Goal: Information Seeking & Learning: Find specific page/section

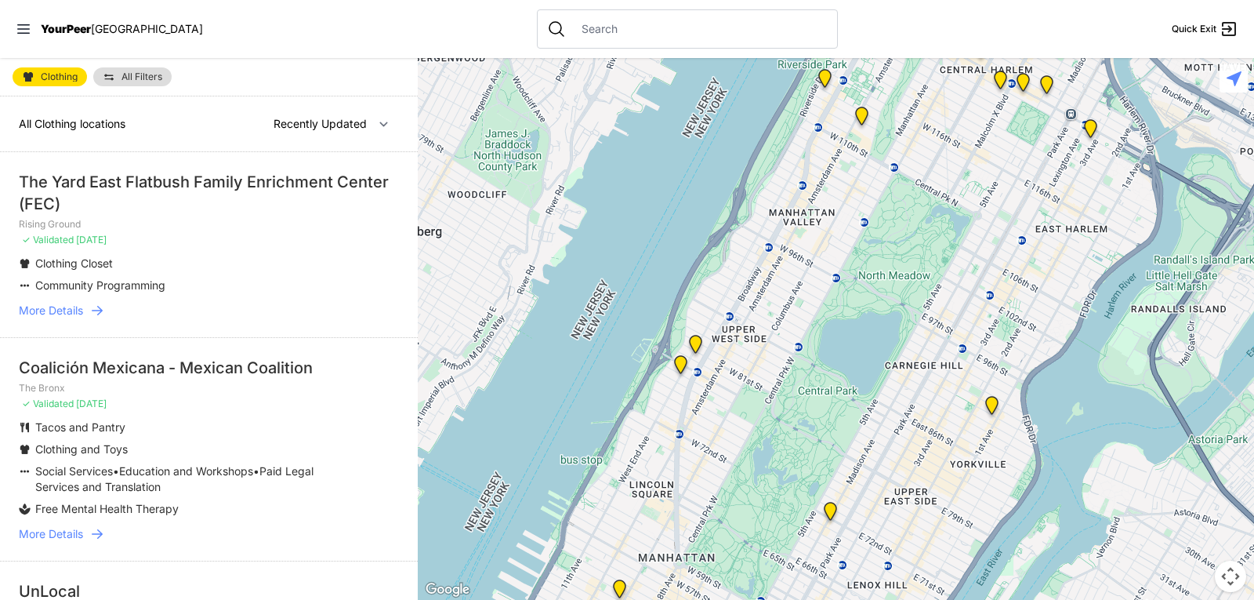
click at [92, 258] on span "Clothing Closet" at bounding box center [74, 262] width 78 height 13
click at [93, 303] on icon at bounding box center [97, 311] width 16 height 16
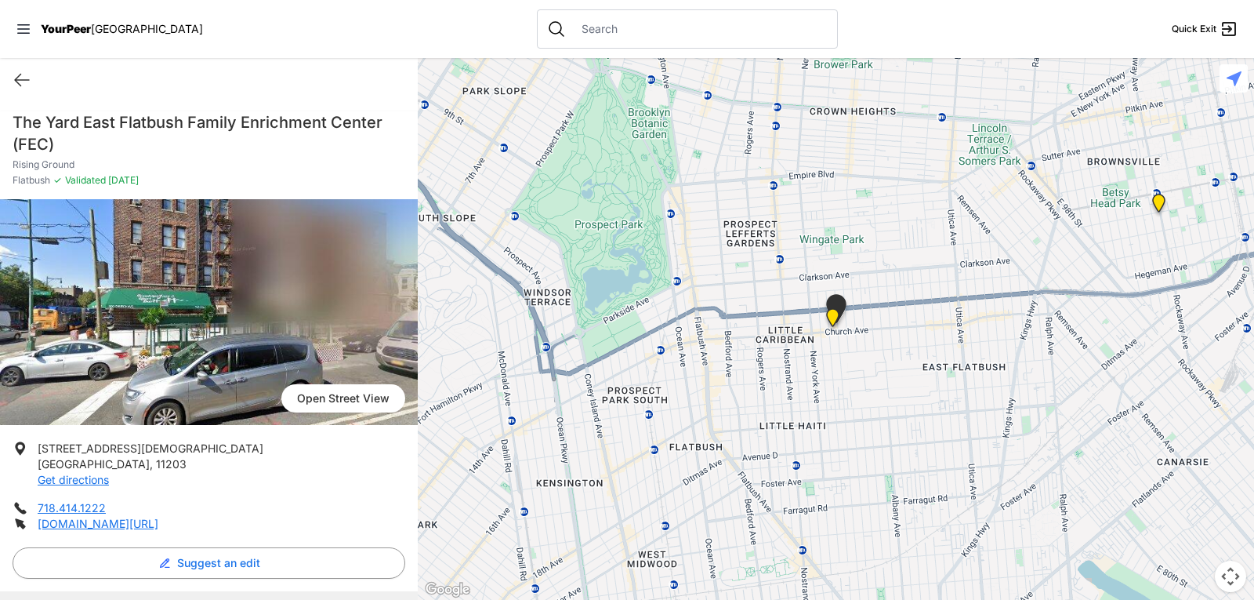
select select "recentlyUpdated"
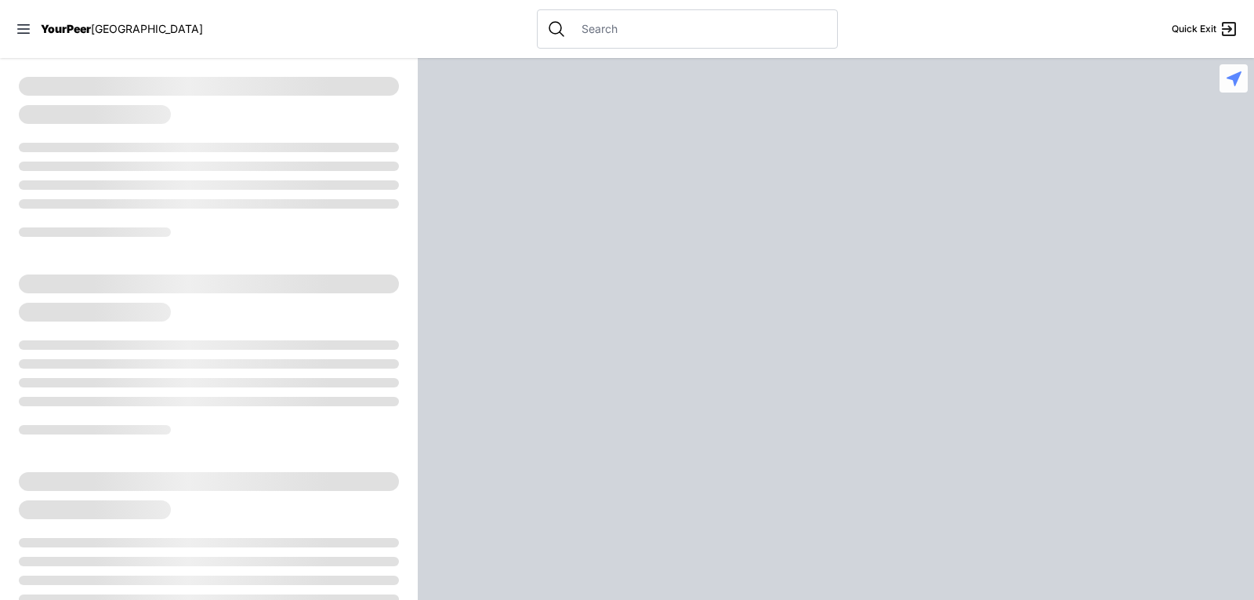
select select "recentlyUpdated"
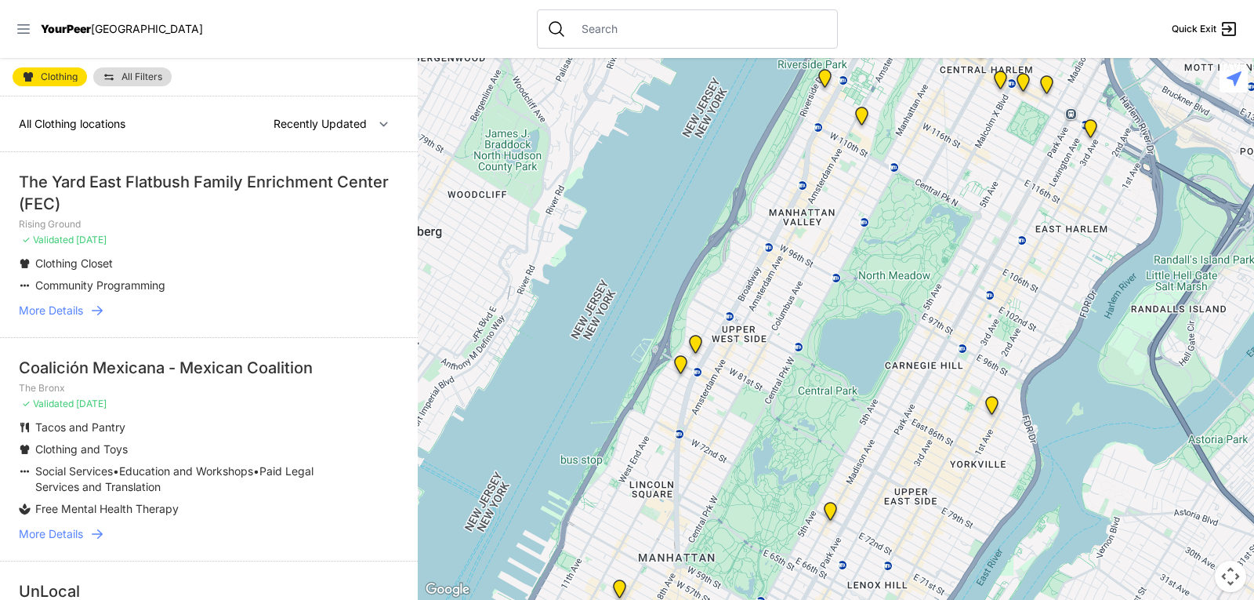
click at [19, 27] on icon at bounding box center [24, 29] width 16 height 16
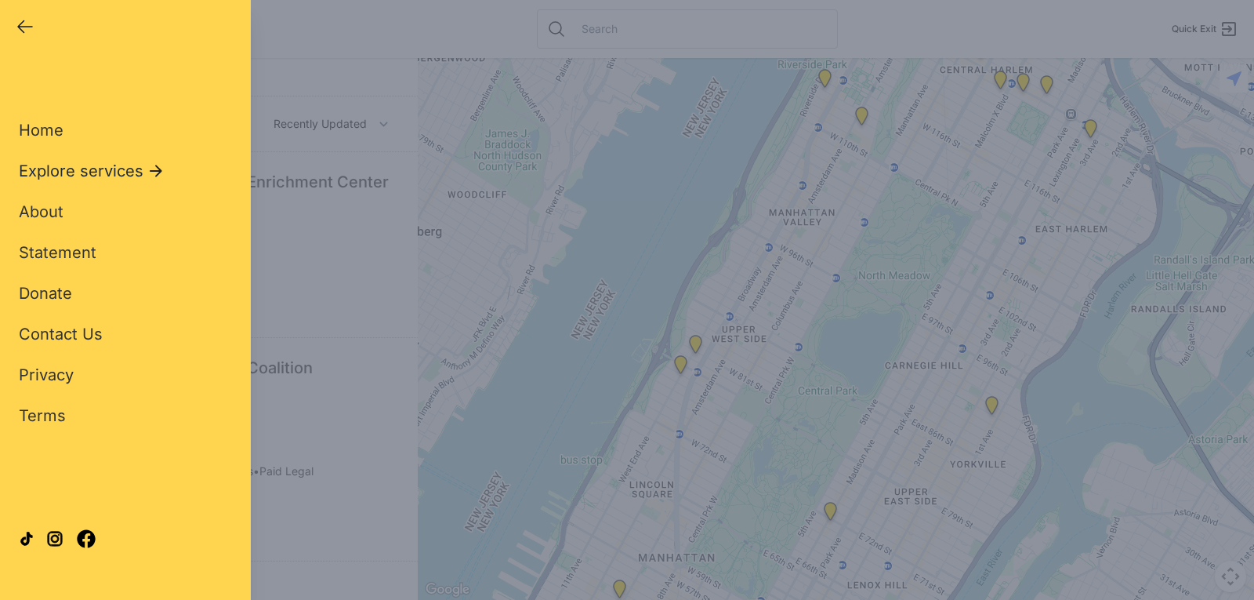
click at [93, 165] on span "Explore services" at bounding box center [81, 171] width 125 height 22
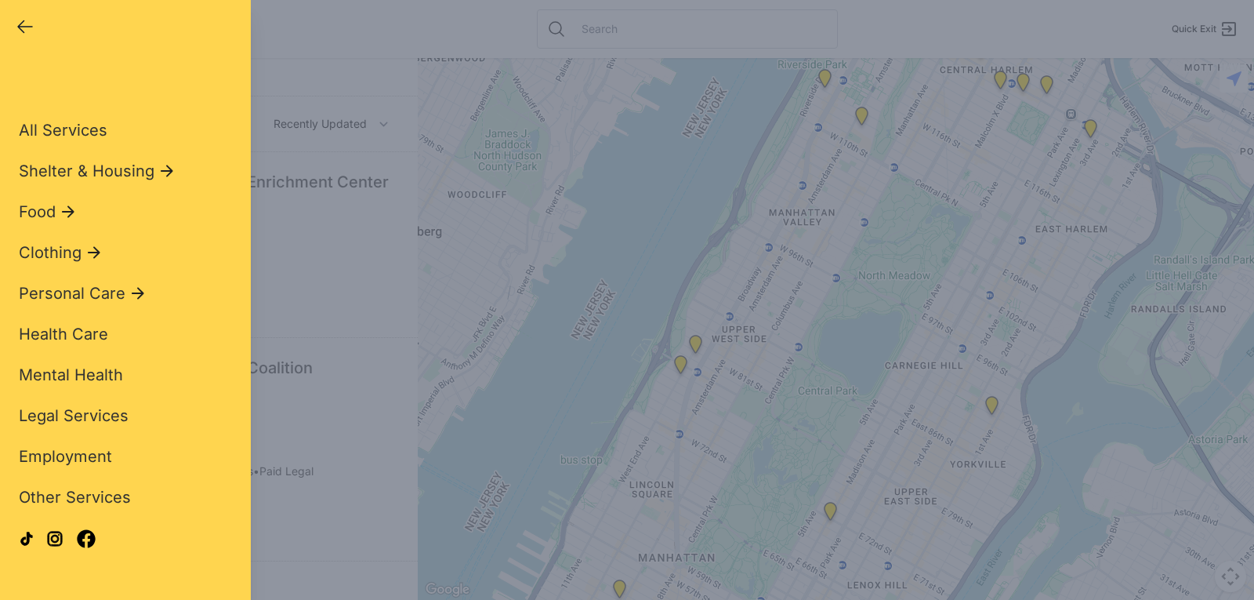
click at [72, 241] on div "All Services Shelter & Housing Food Clothing Personal Care Health Care Mental H…" at bounding box center [125, 282] width 213 height 427
click at [73, 249] on span "Clothing" at bounding box center [50, 252] width 63 height 22
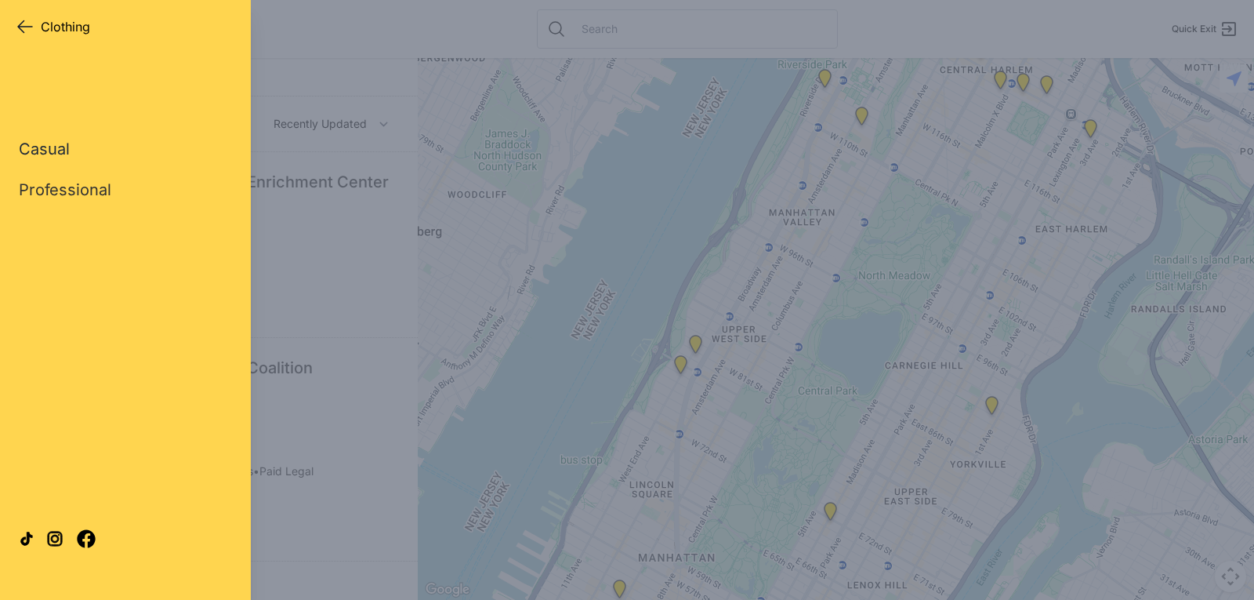
click at [58, 142] on link "Casual" at bounding box center [44, 149] width 51 height 22
select select "recentlyUpdated"
click at [33, 151] on link "Casual" at bounding box center [44, 149] width 51 height 22
click at [60, 188] on link "Professional" at bounding box center [65, 190] width 93 height 22
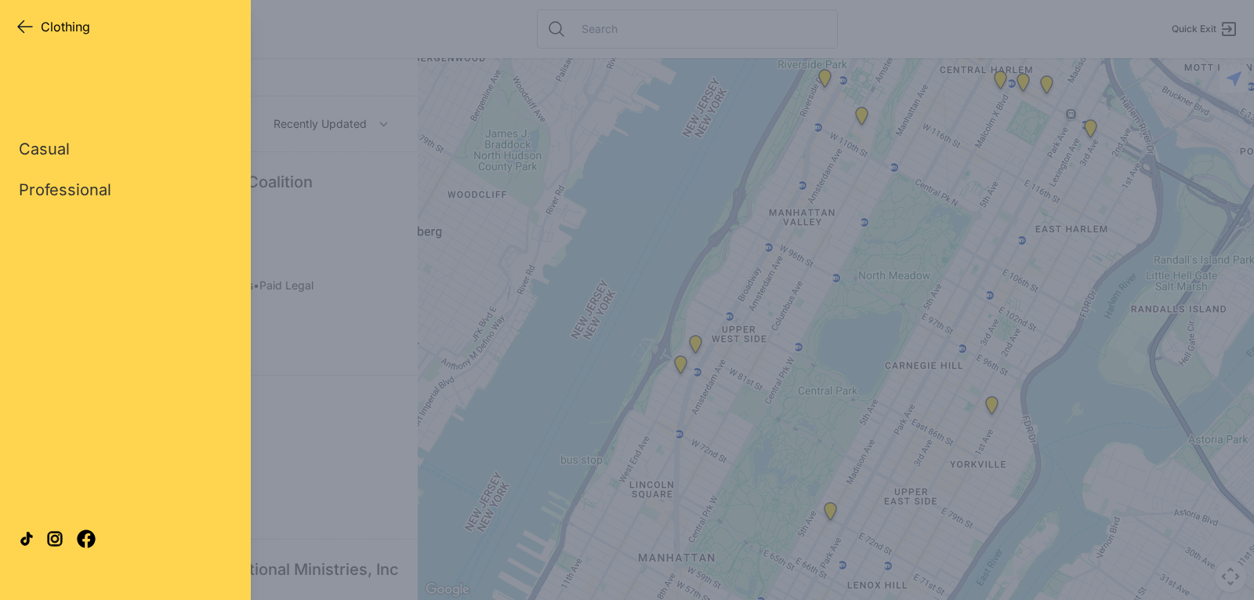
select select "recentlyUpdated"
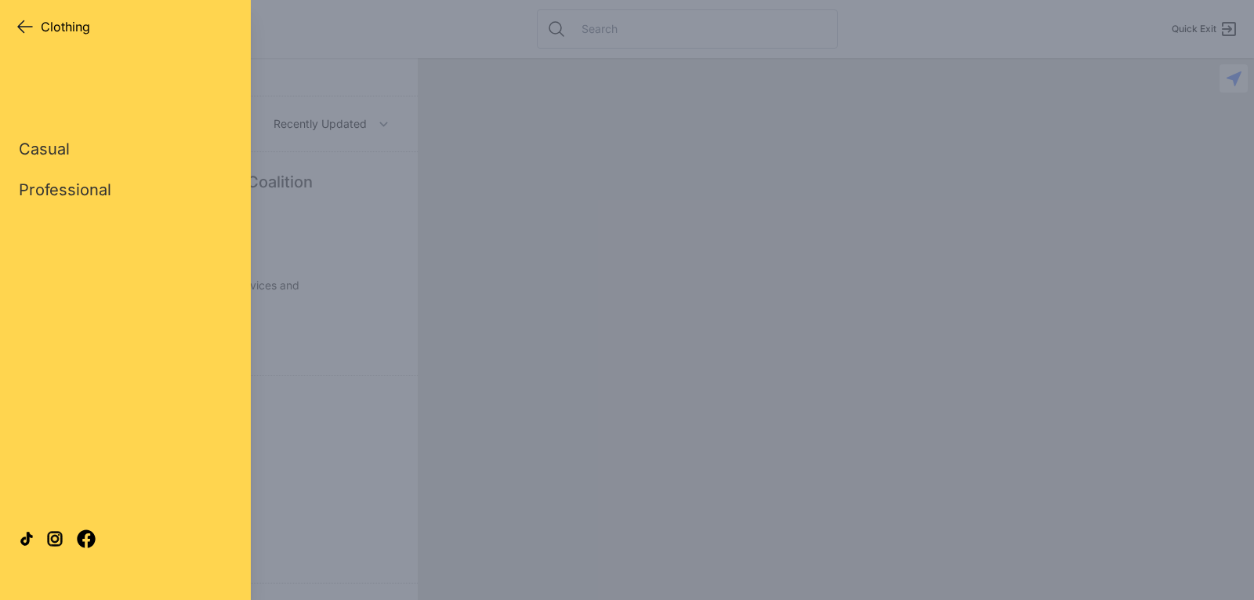
click at [21, 30] on icon "button" at bounding box center [25, 27] width 14 height 12
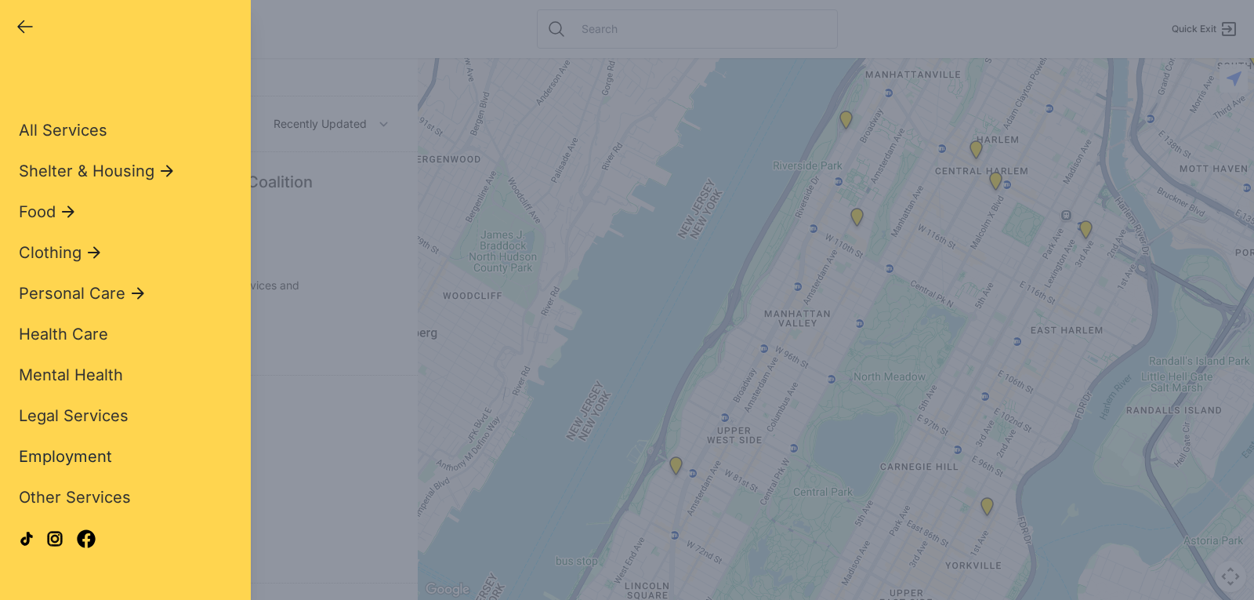
click at [73, 455] on span "Employment" at bounding box center [65, 456] width 93 height 19
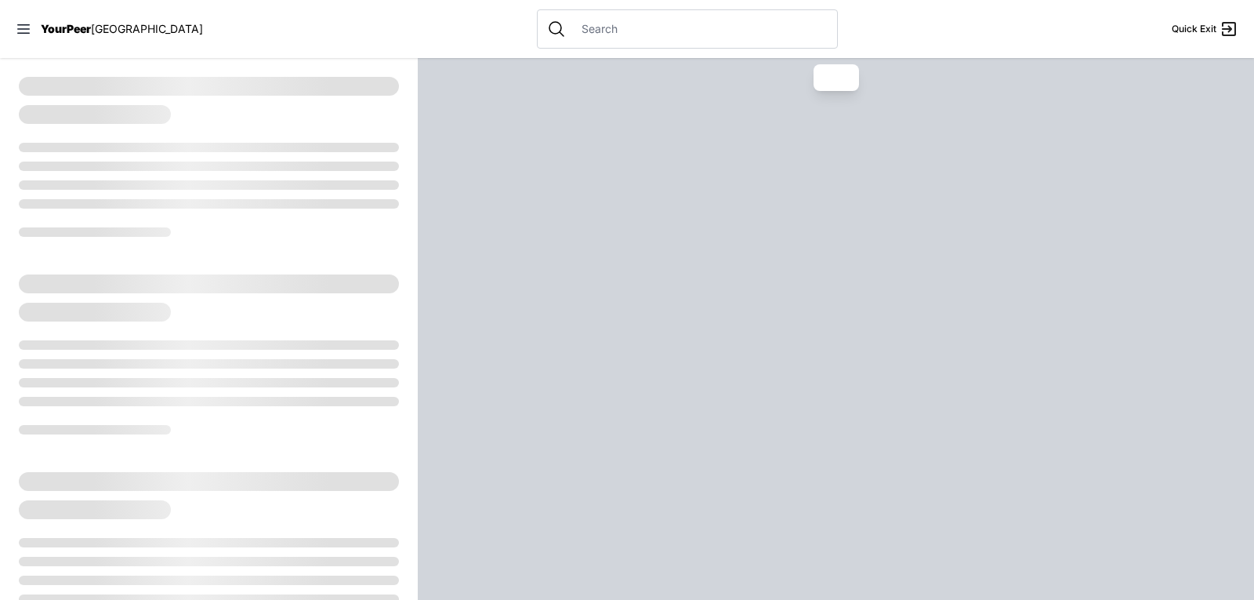
select select "recentlyUpdated"
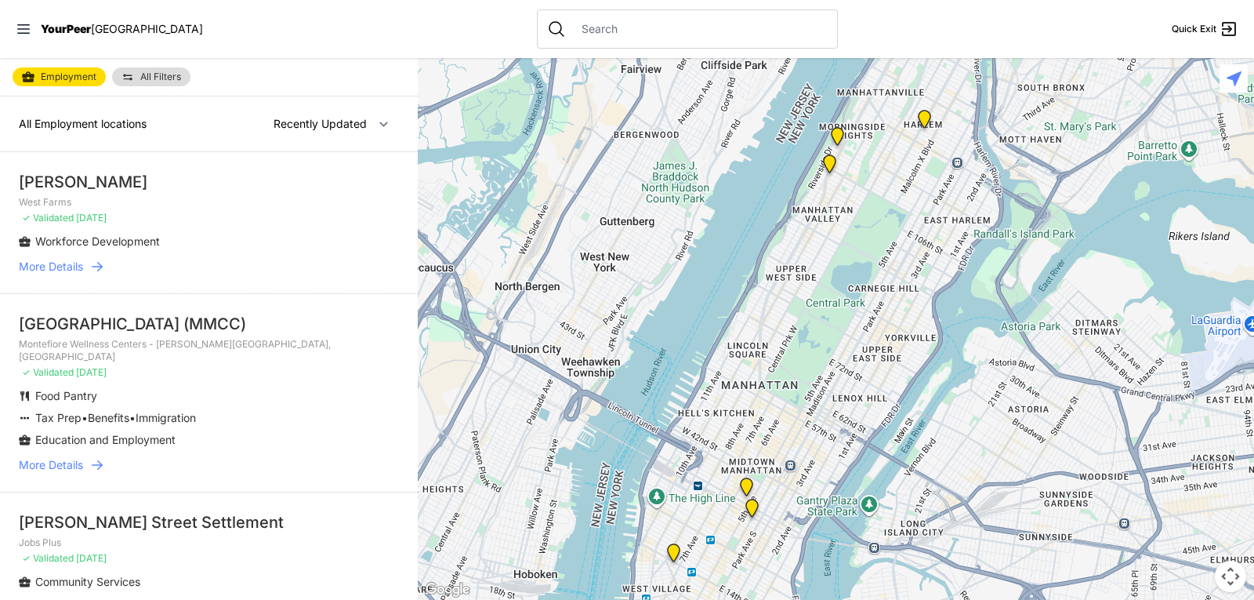
select select "recentlyUpdated"
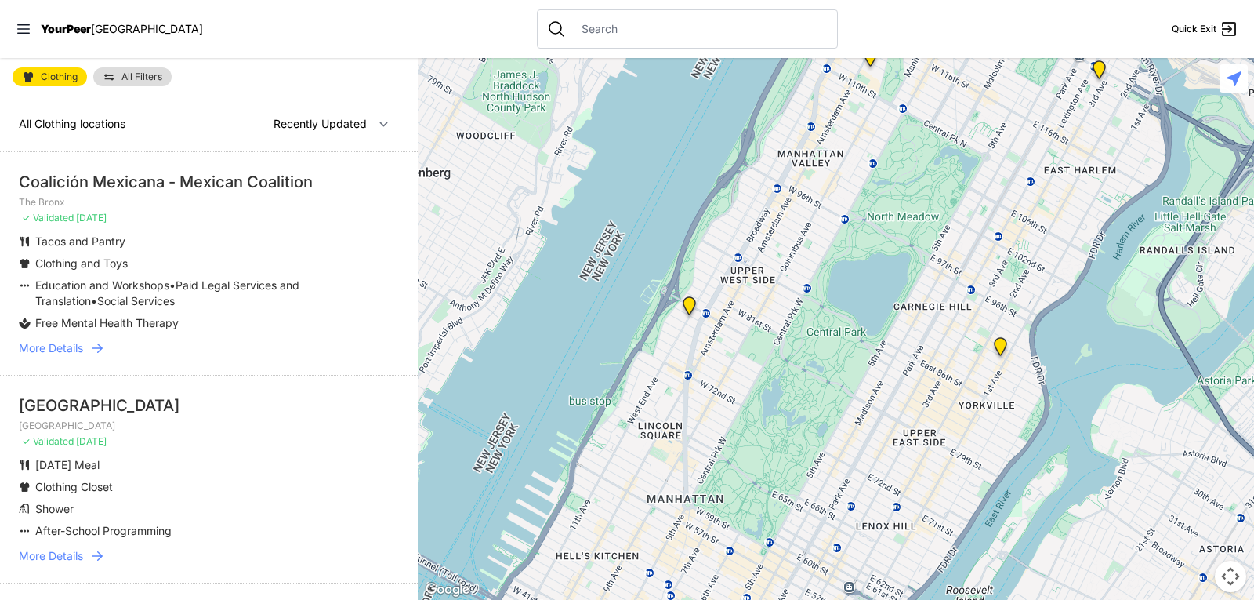
select select "recentlyUpdated"
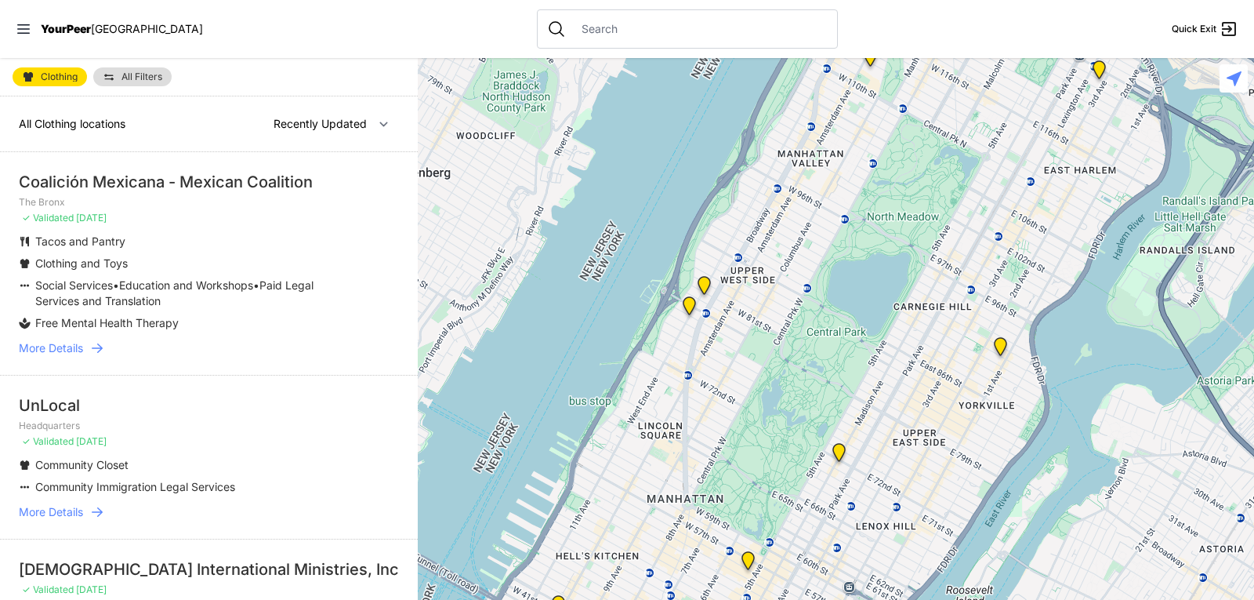
select select "recentlyUpdated"
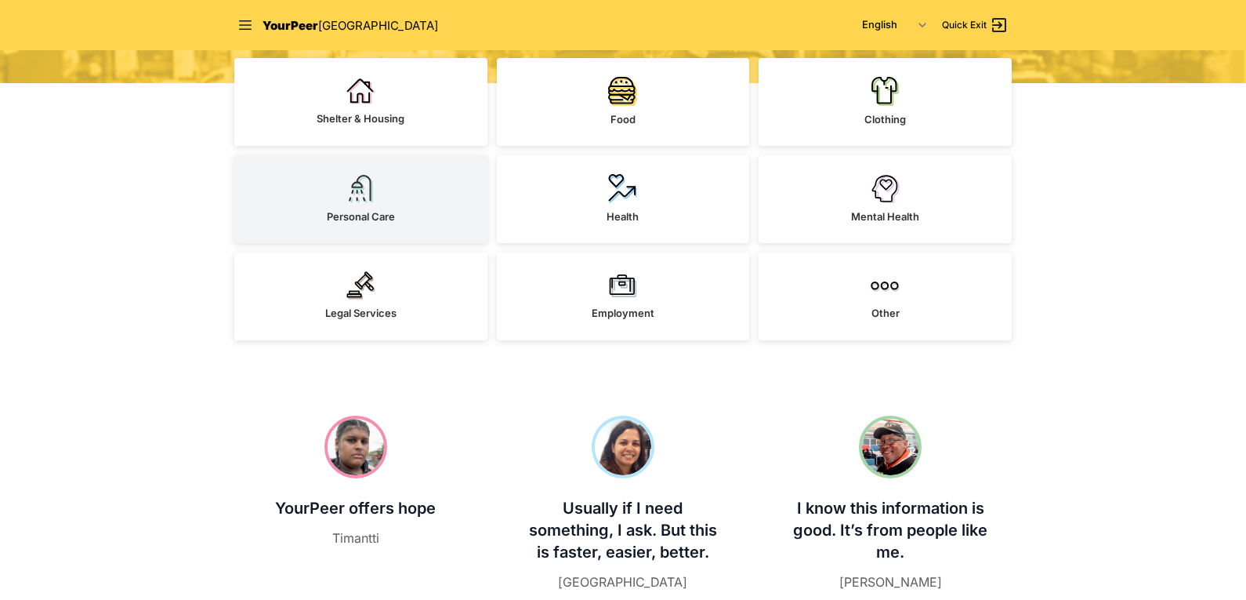
scroll to position [392, 0]
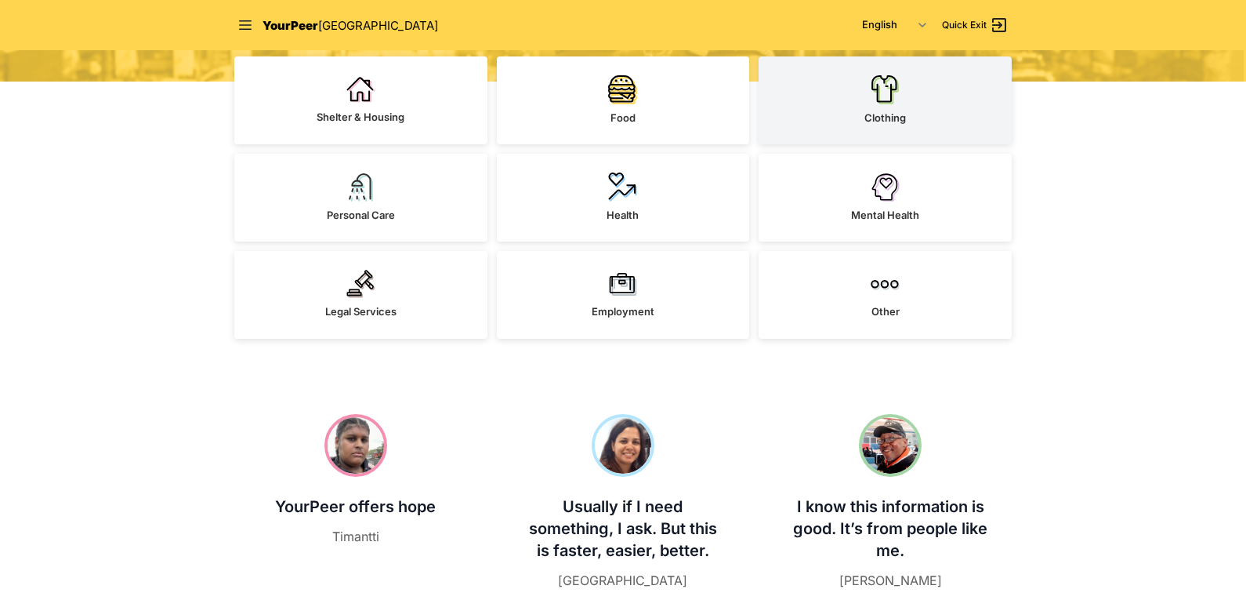
click at [927, 96] on link "Clothing" at bounding box center [885, 100] width 253 height 88
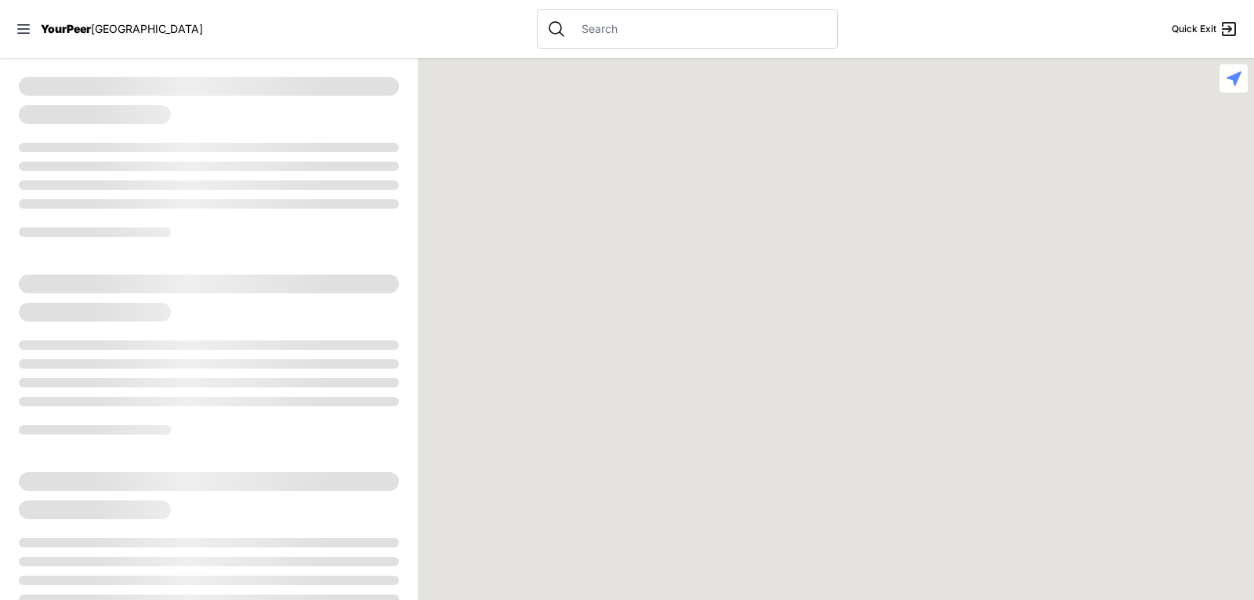
select select "recentlyUpdated"
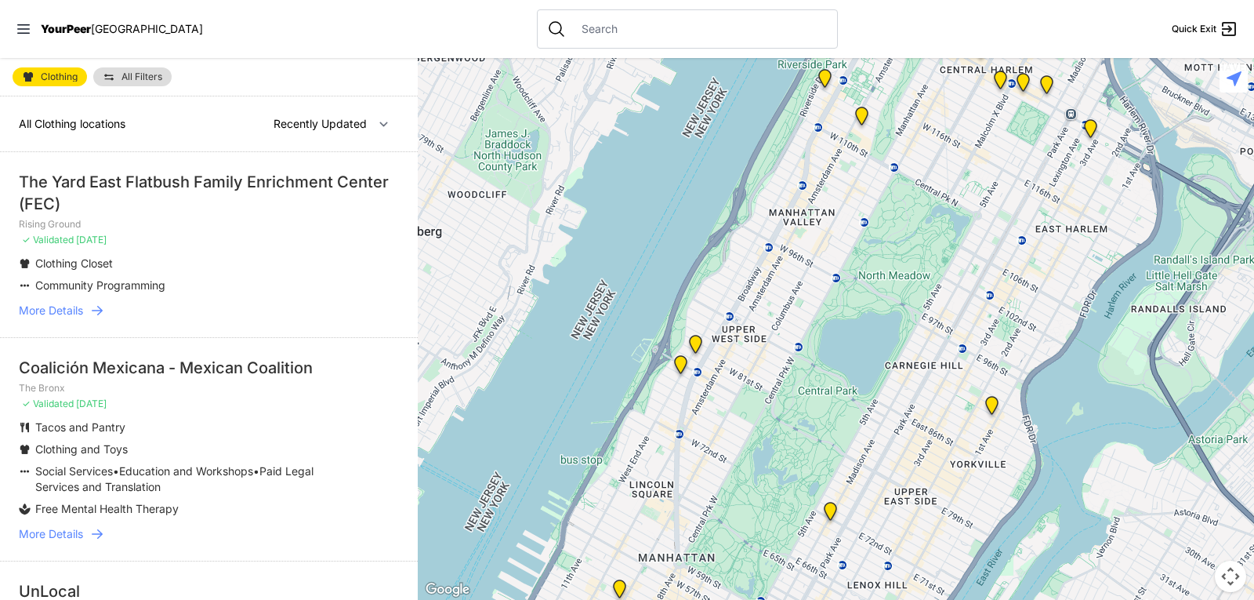
click at [80, 314] on span "More Details" at bounding box center [51, 311] width 64 height 16
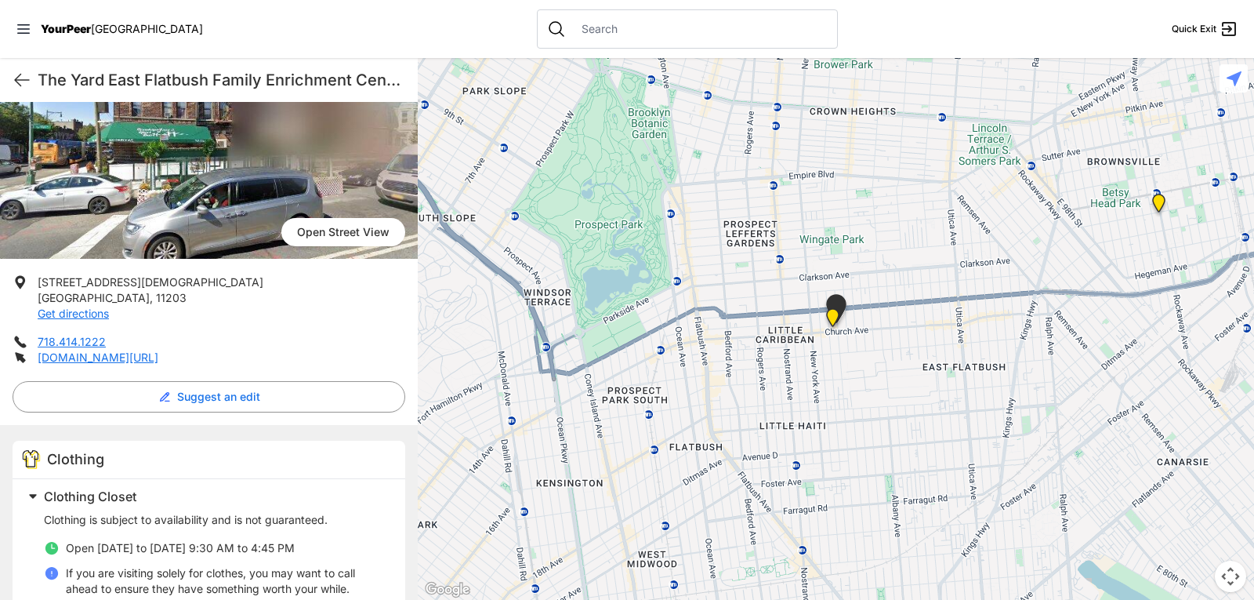
scroll to position [140, 0]
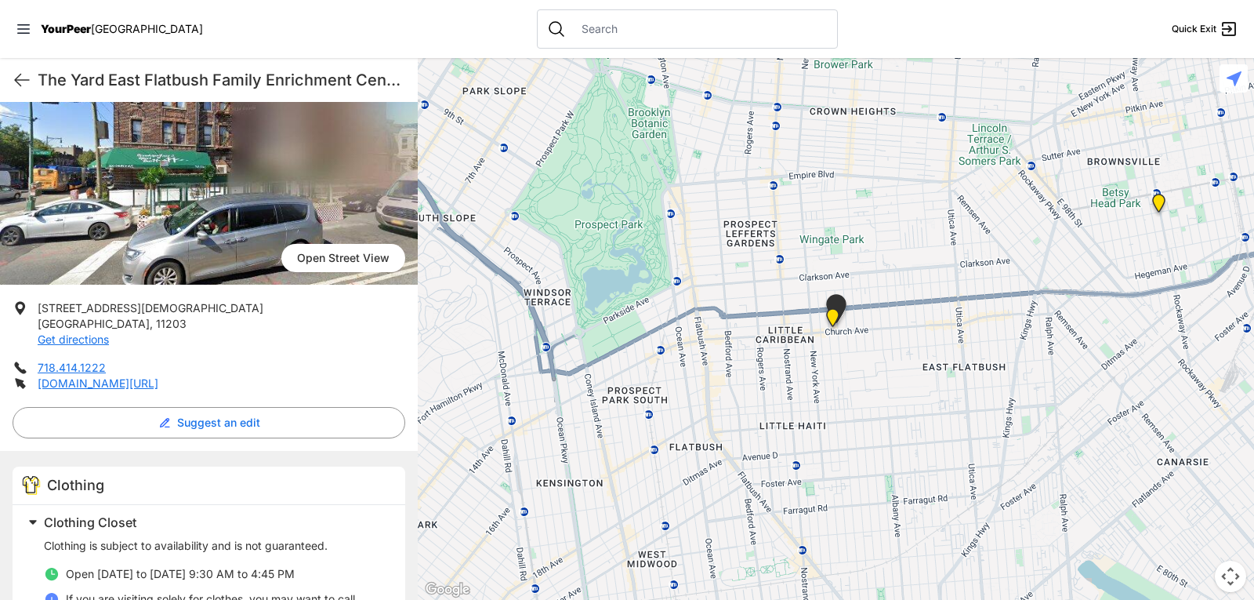
click at [894, 38] on nav "YourPeer NYC Quick Exit" at bounding box center [627, 29] width 1254 height 58
click at [14, 84] on icon at bounding box center [22, 80] width 19 height 19
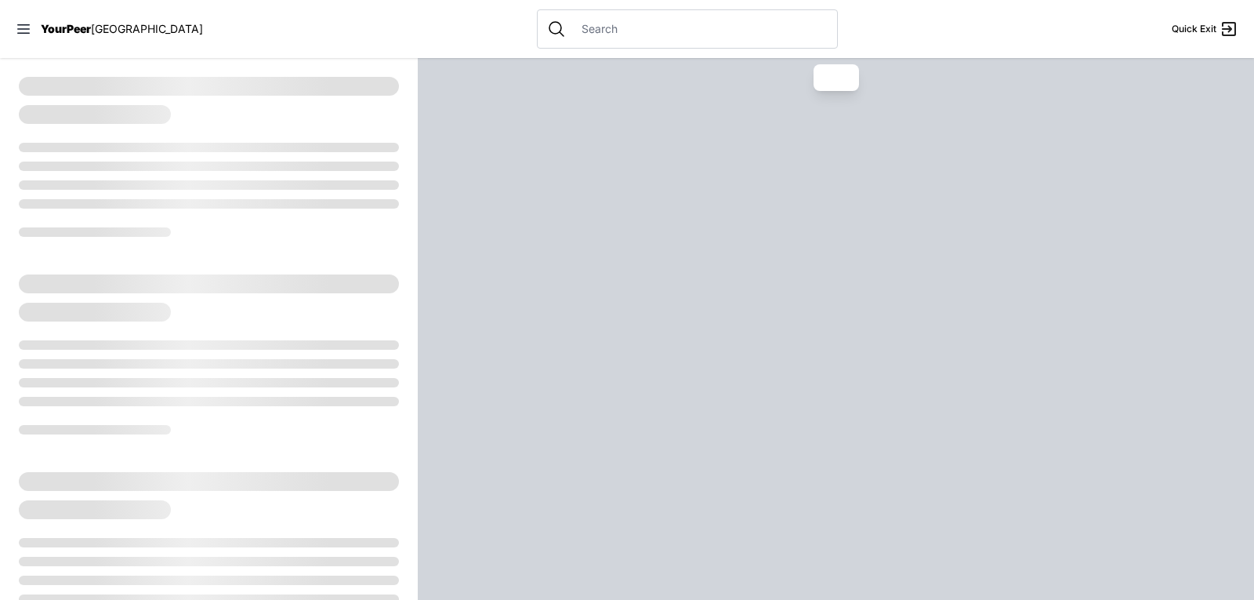
select select "recentlyUpdated"
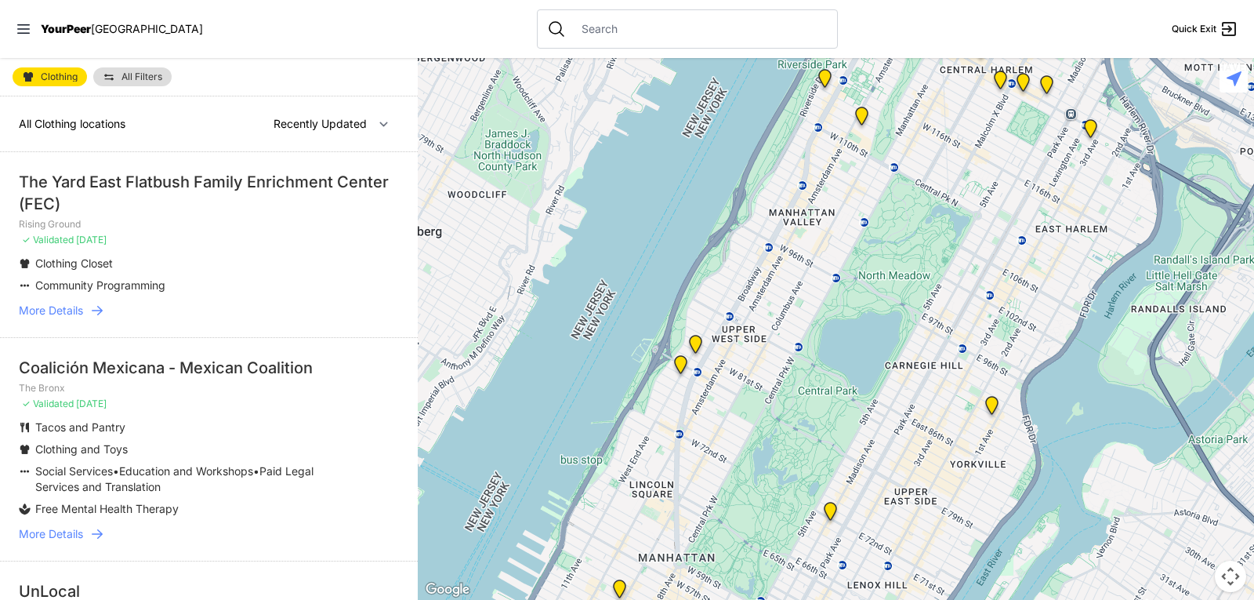
drag, startPoint x: 20, startPoint y: 176, endPoint x: 146, endPoint y: 214, distance: 131.7
click at [146, 214] on div "The Yard East Flatbush Family Enrichment Center (FEC)" at bounding box center [209, 193] width 380 height 44
copy div "The Yard East Flatbush Family Enrichment Center (FEC)"
click at [71, 309] on span "More Details" at bounding box center [51, 311] width 64 height 16
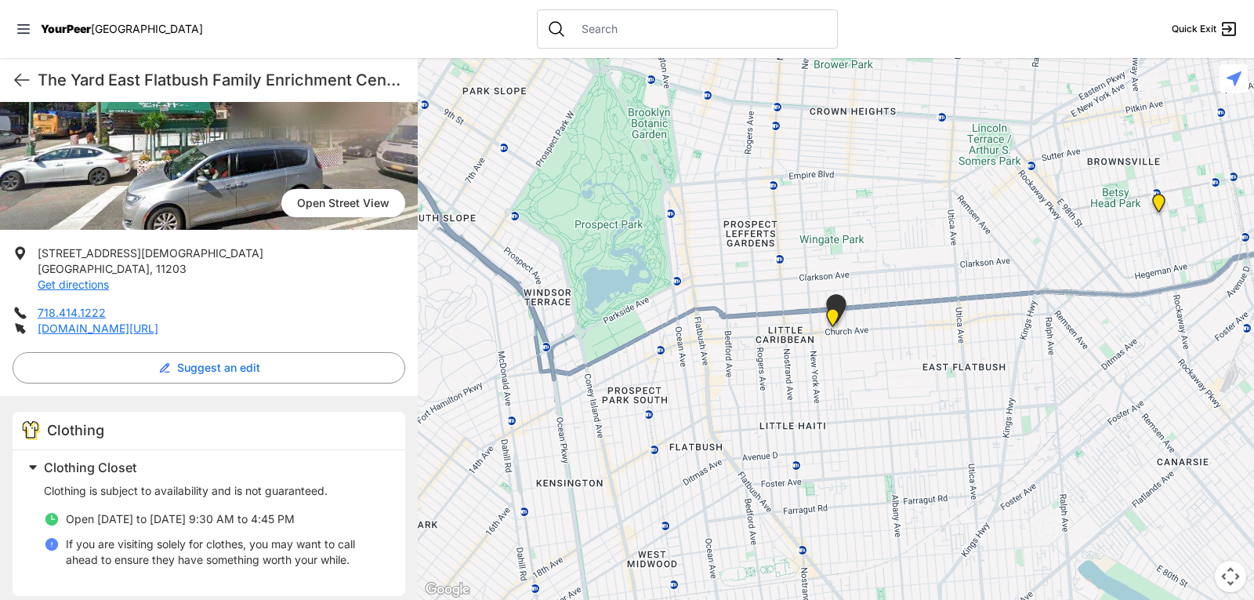
scroll to position [235, 0]
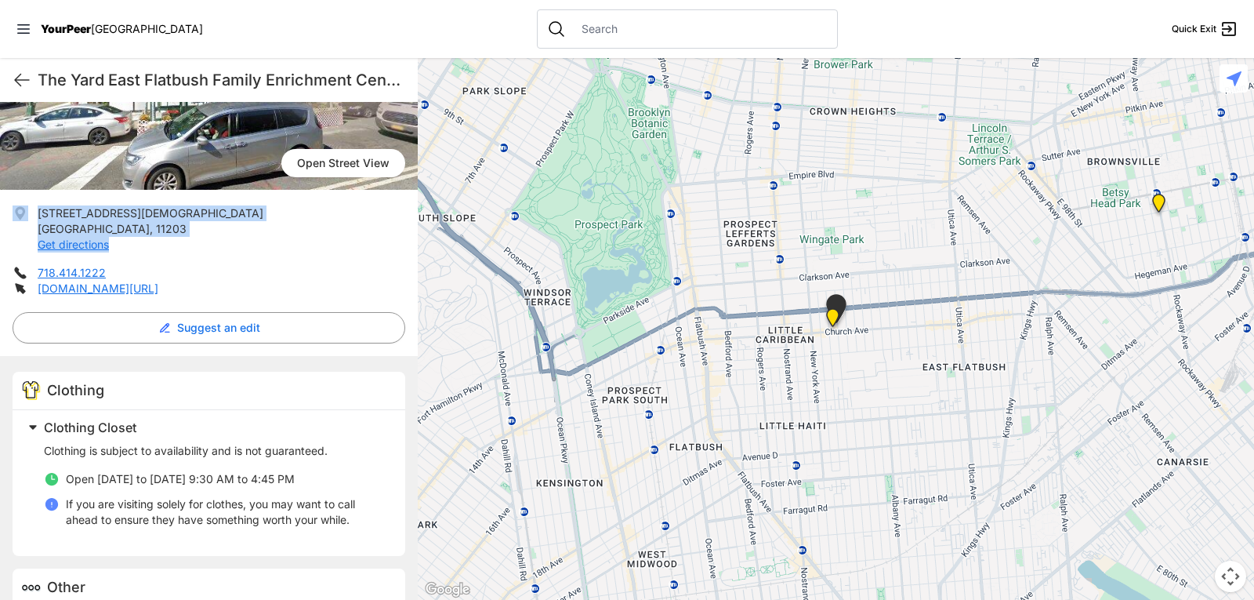
copy li "3521 Church Ave Brooklyn , 11203 Get directions"
drag, startPoint x: 31, startPoint y: 206, endPoint x: 111, endPoint y: 239, distance: 87.2
click at [111, 239] on li "3521 Church Ave Brooklyn , 11203 Get directions" at bounding box center [209, 228] width 393 height 47
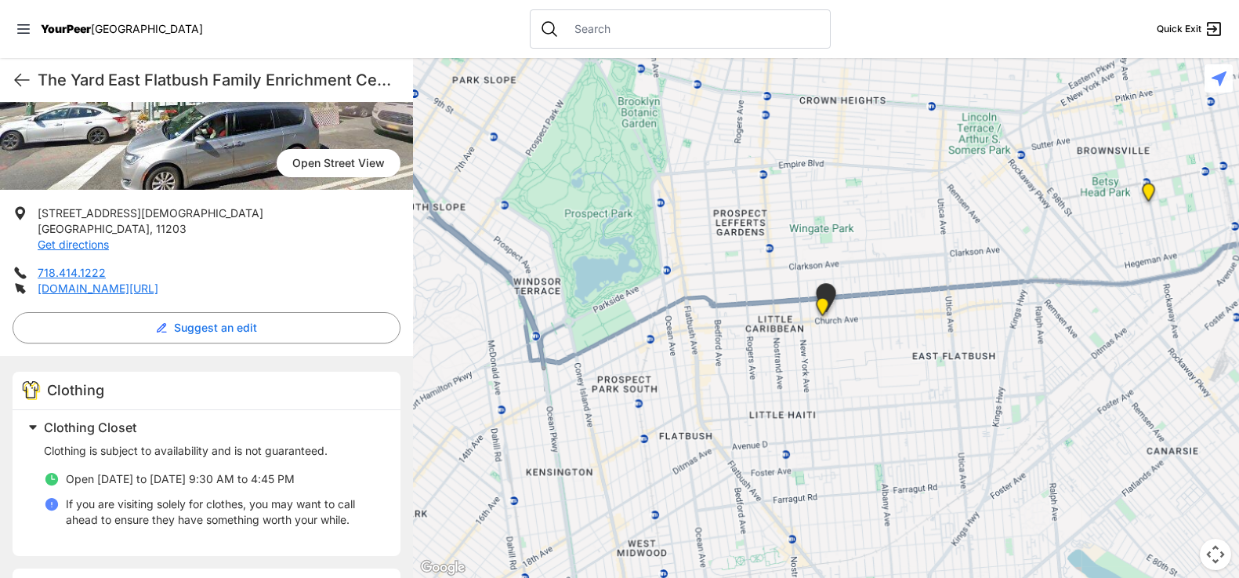
click at [431, 26] on nav "YourPeer NYC Quick Exit" at bounding box center [619, 29] width 1239 height 58
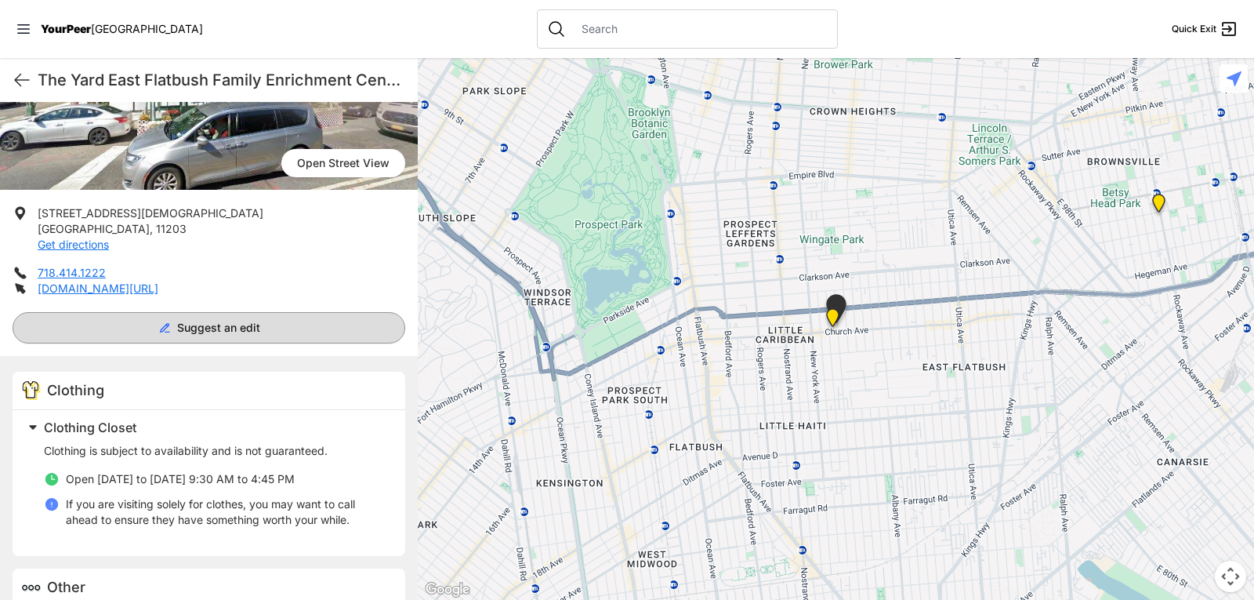
click at [165, 330] on button "Suggest an edit" at bounding box center [209, 327] width 393 height 31
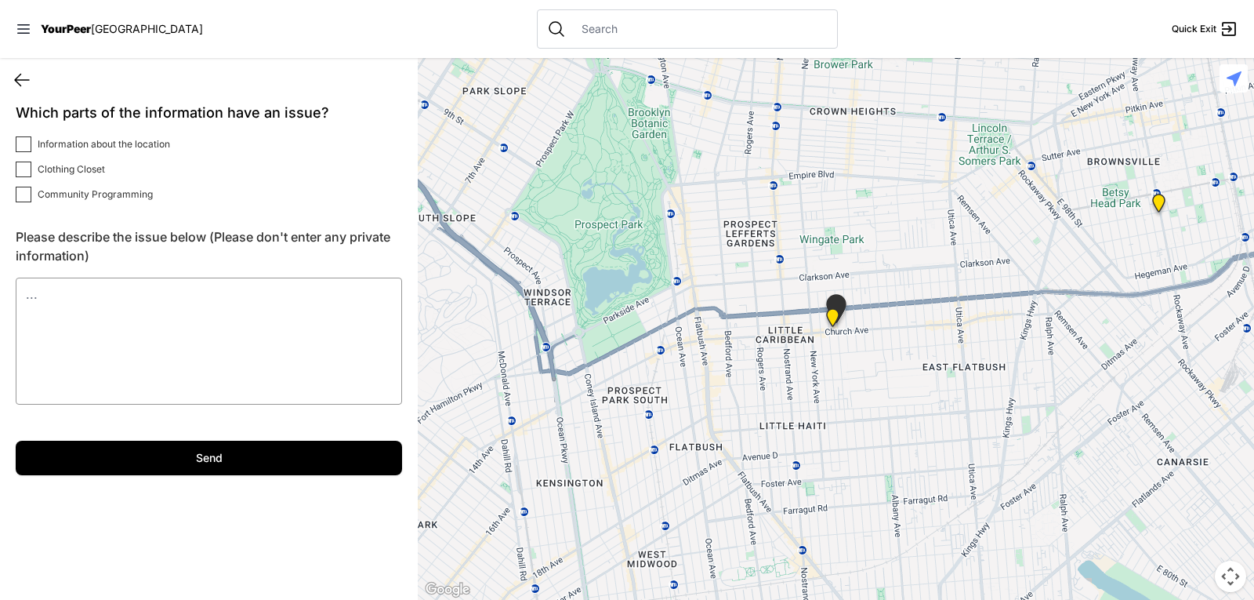
click at [20, 80] on icon at bounding box center [22, 80] width 14 height 12
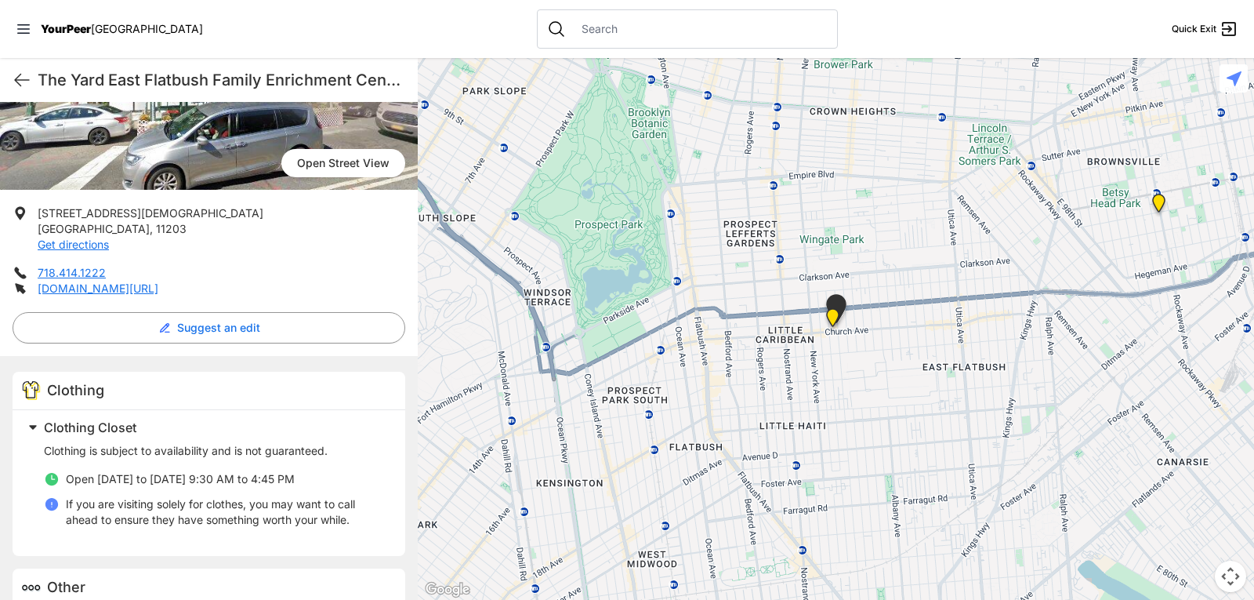
scroll to position [297, 0]
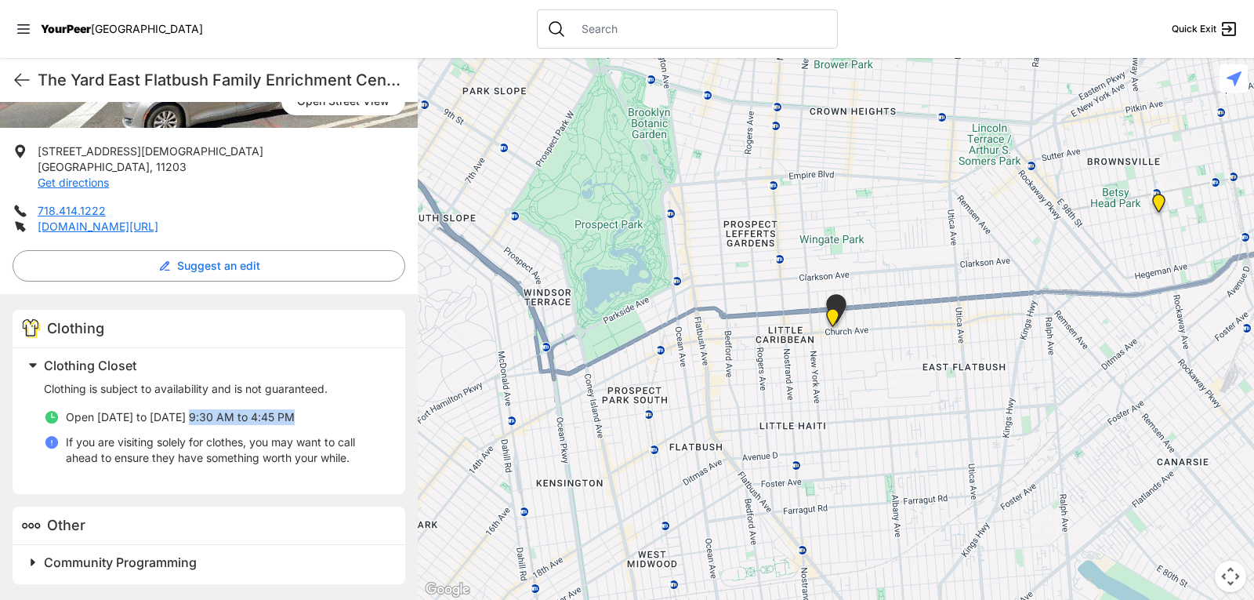
drag, startPoint x: 193, startPoint y: 414, endPoint x: 293, endPoint y: 415, distance: 100.4
click at [293, 415] on span "Open Monday to Friday 9:30 AM to 4:45 PM" at bounding box center [180, 416] width 229 height 13
click at [290, 469] on ul "Open Monday to Friday 9:30 AM to 4:45 PM If you are visiting solely for clothes…" at bounding box center [215, 442] width 343 height 66
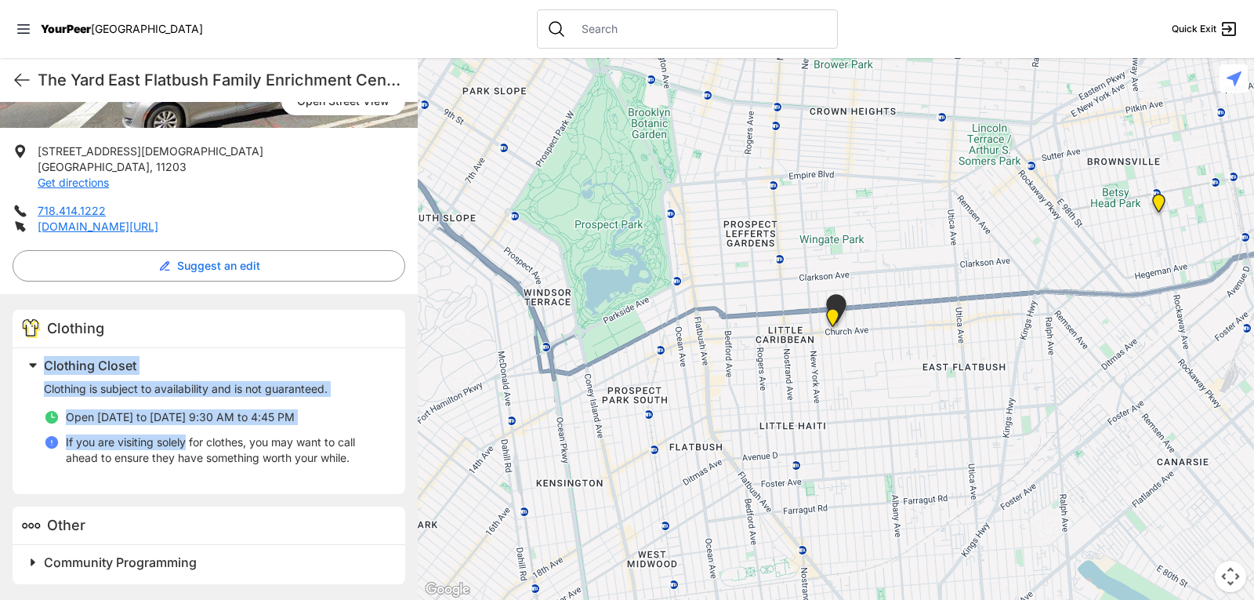
drag, startPoint x: 16, startPoint y: 356, endPoint x: 186, endPoint y: 446, distance: 192.5
click at [186, 446] on div "Clothing Closet Clothing is subject to availability and is not guaranteed. Open…" at bounding box center [209, 421] width 393 height 146
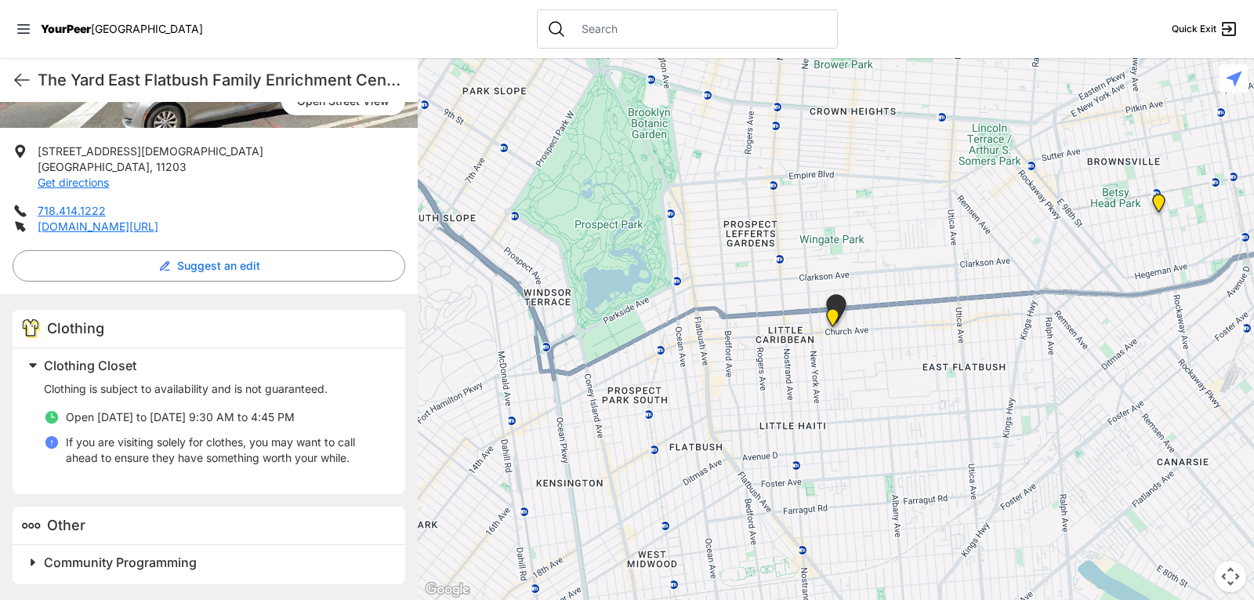
click at [302, 462] on p "If you are visiting solely for clothes, you may want to call ahead to ensure th…" at bounding box center [226, 449] width 321 height 31
